Goal: Task Accomplishment & Management: Use online tool/utility

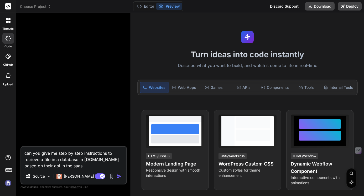
click at [42, 8] on span "Choose Project" at bounding box center [35, 6] width 31 height 5
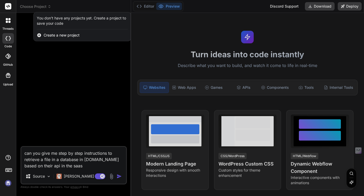
click at [52, 49] on div at bounding box center [182, 98] width 364 height 196
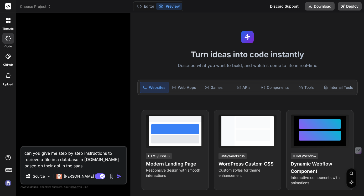
click at [7, 183] on img at bounding box center [8, 183] width 9 height 9
click at [45, 8] on span "Choose Project" at bounding box center [35, 6] width 31 height 5
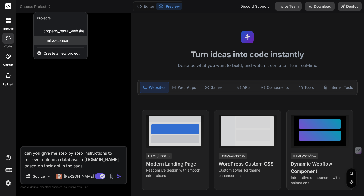
click at [54, 39] on span "htmlcsscourse" at bounding box center [55, 40] width 25 height 5
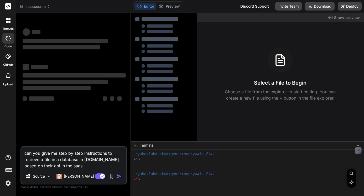
scroll to position [20, 0]
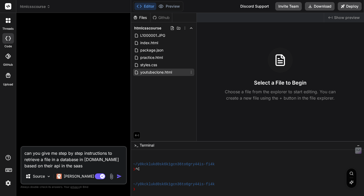
click at [160, 70] on span "youtubeclone.html" at bounding box center [156, 72] width 33 height 6
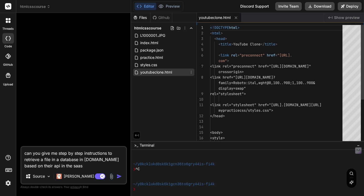
type textarea "x"
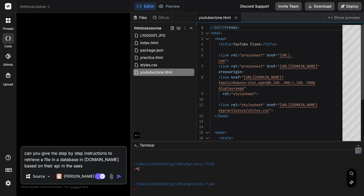
click at [210, 25] on div "<!DOCTYPE html > < html > < head > < title > YouTube Clone </ title > < link re…" at bounding box center [278, 119] width 136 height 188
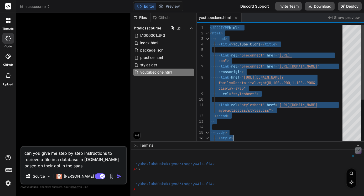
type textarea "<!DOCTYPE html> <html> <head> <title>YouTube Clone</title> <link rel="preconnec…"
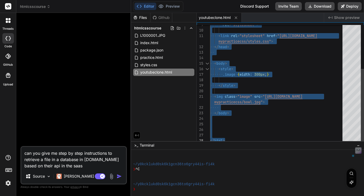
drag, startPoint x: 210, startPoint y: 25, endPoint x: 264, endPoint y: 159, distance: 143.9
click at [104, 51] on div at bounding box center [74, 81] width 105 height 129
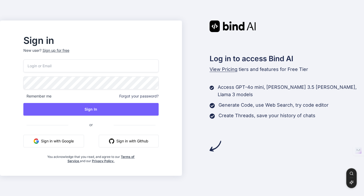
click at [113, 68] on input "email" at bounding box center [90, 65] width 135 height 13
type input "tyyong20@gmail.com"
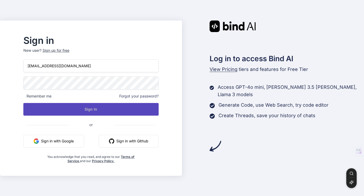
click at [88, 108] on button "Sign In" at bounding box center [90, 109] width 135 height 13
